Goal: Find specific page/section: Find specific page/section

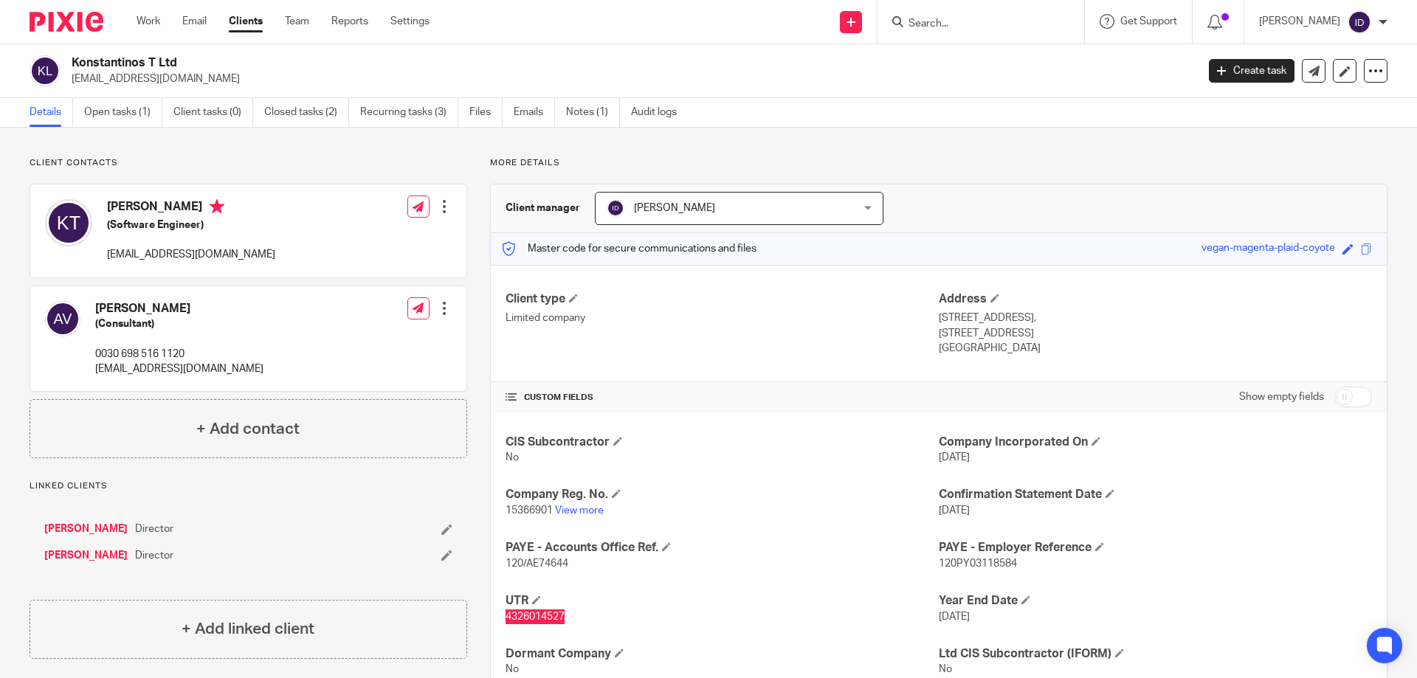
scroll to position [24, 0]
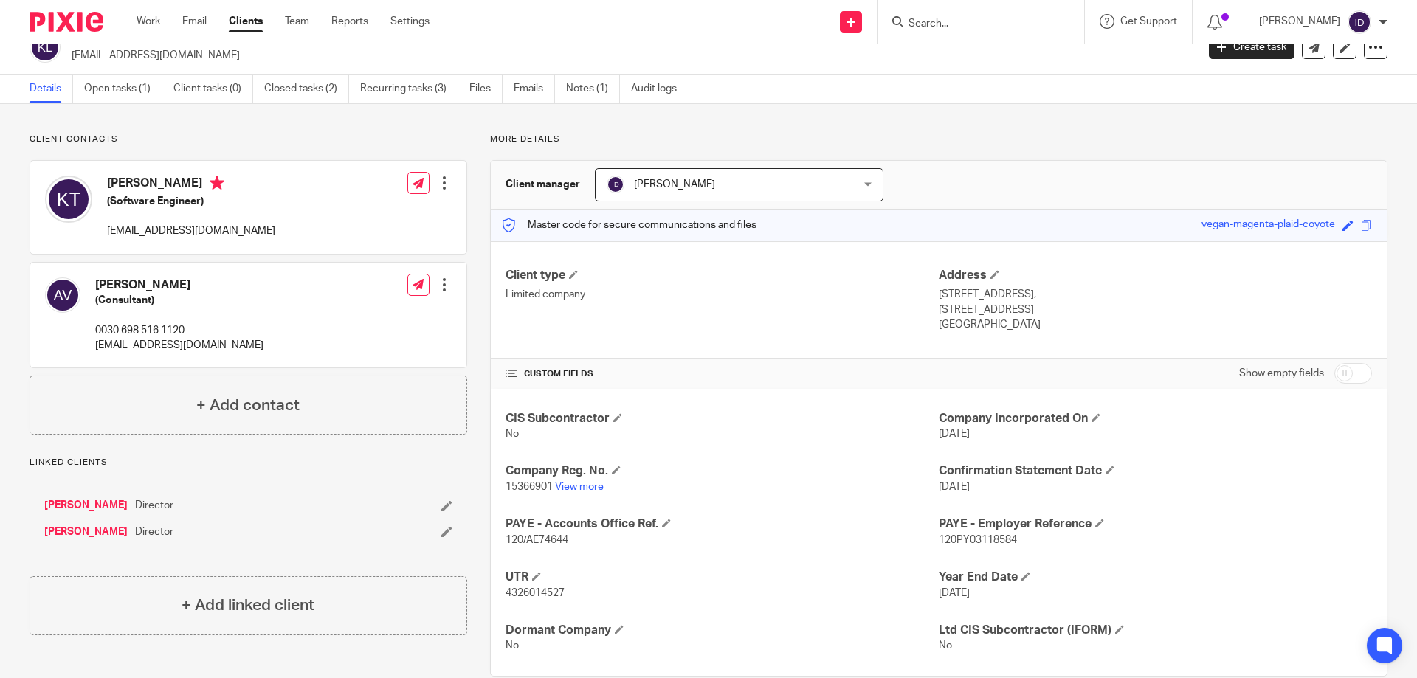
click at [1031, 16] on form at bounding box center [985, 22] width 157 height 18
click at [959, 22] on input "Search" at bounding box center [973, 24] width 133 height 13
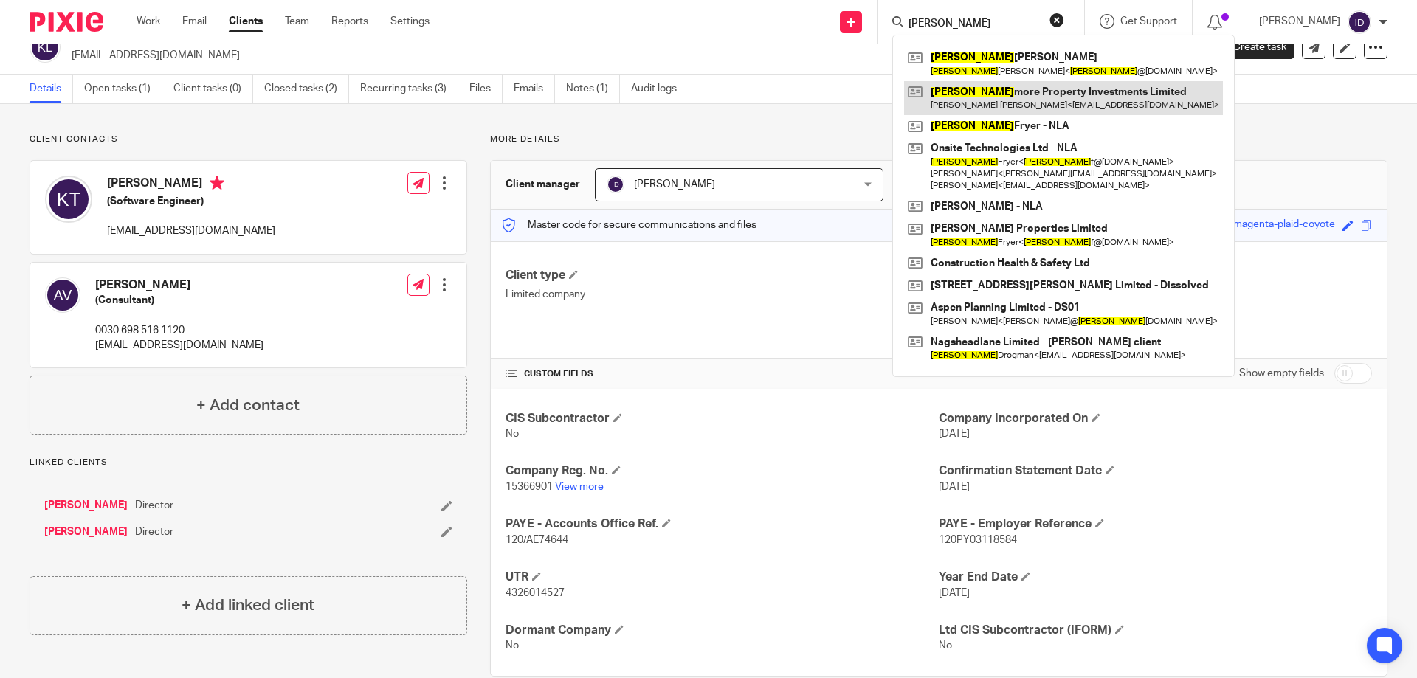
type input "[PERSON_NAME]"
click at [972, 93] on link at bounding box center [1063, 98] width 319 height 34
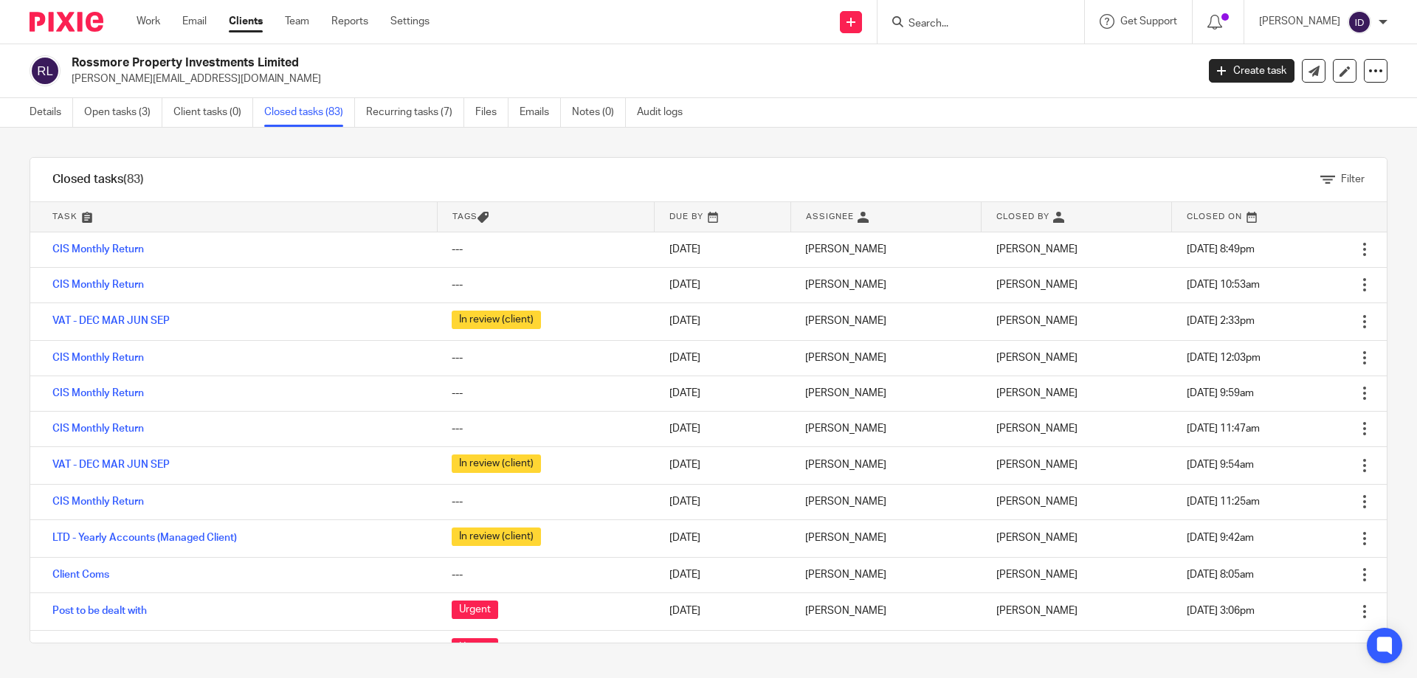
click at [977, 16] on form at bounding box center [985, 22] width 157 height 18
click at [969, 23] on input "Search" at bounding box center [973, 24] width 133 height 13
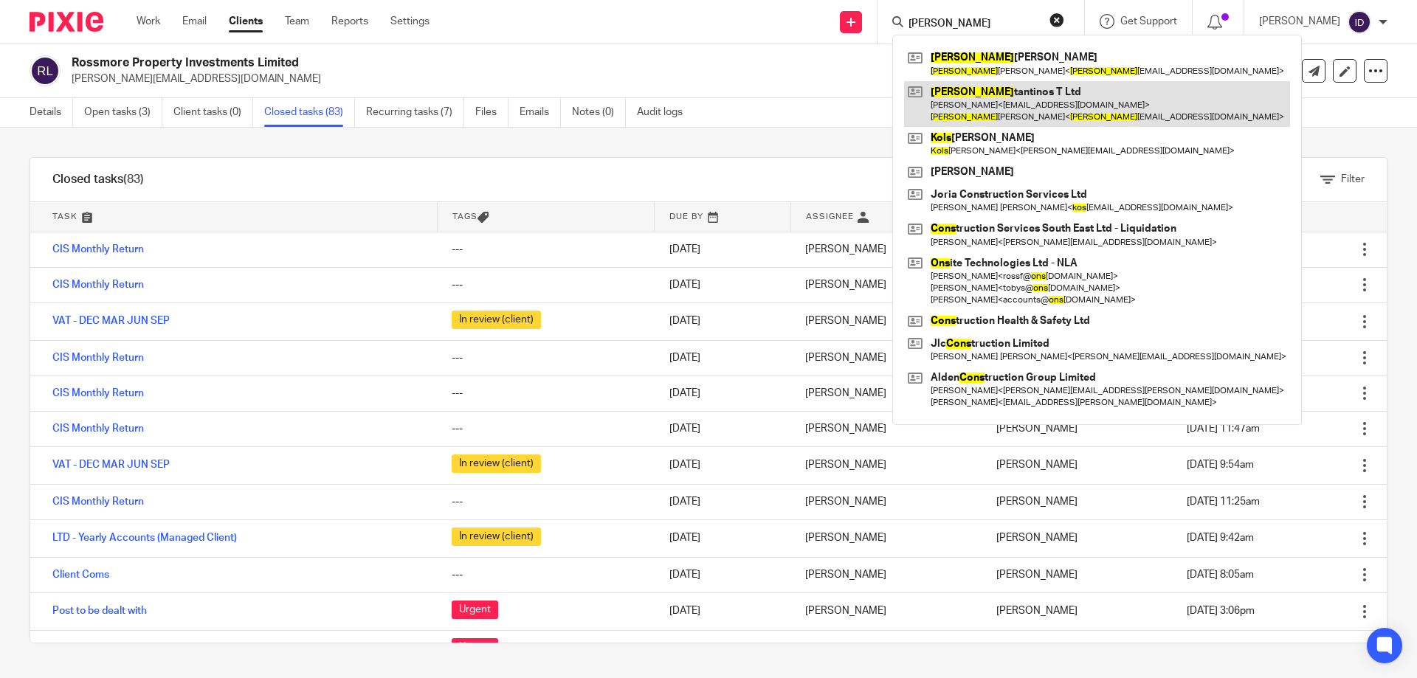
type input "kons"
click at [1073, 96] on link at bounding box center [1097, 104] width 386 height 46
